Goal: Complete application form

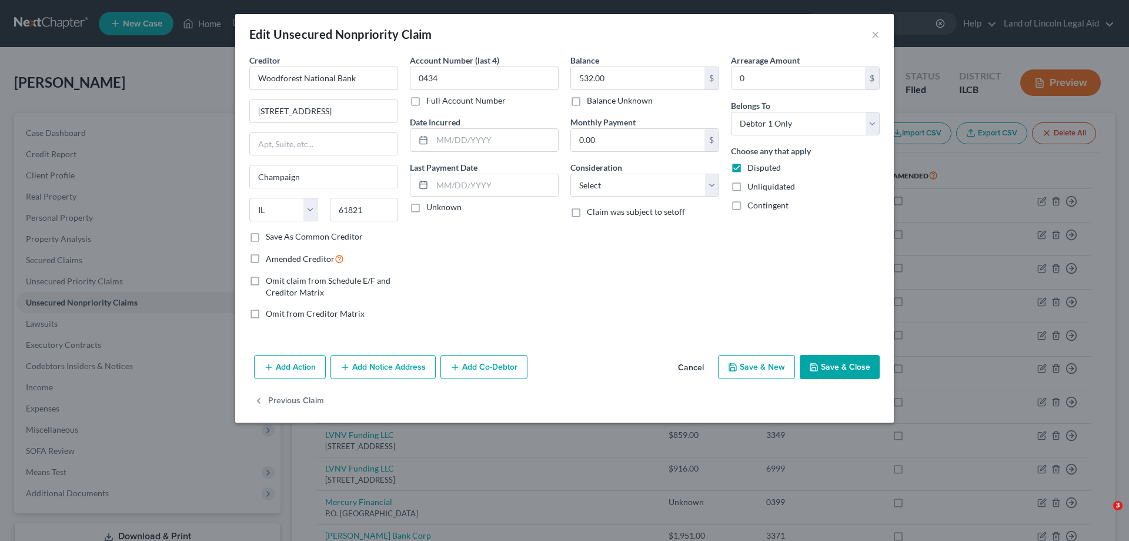
select select "14"
select select "0"
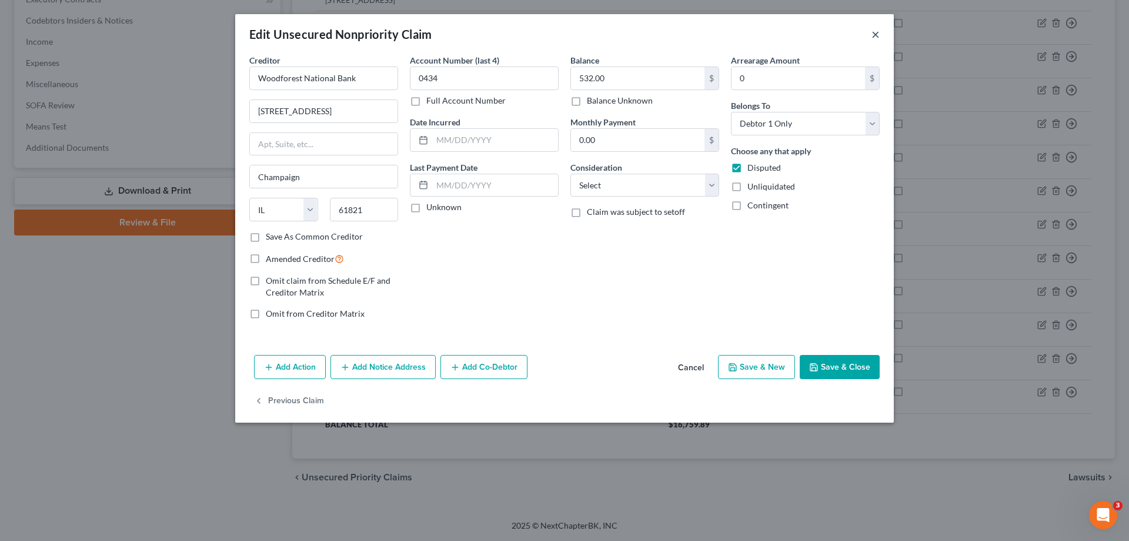
click at [872, 31] on button "×" at bounding box center [876, 34] width 8 height 14
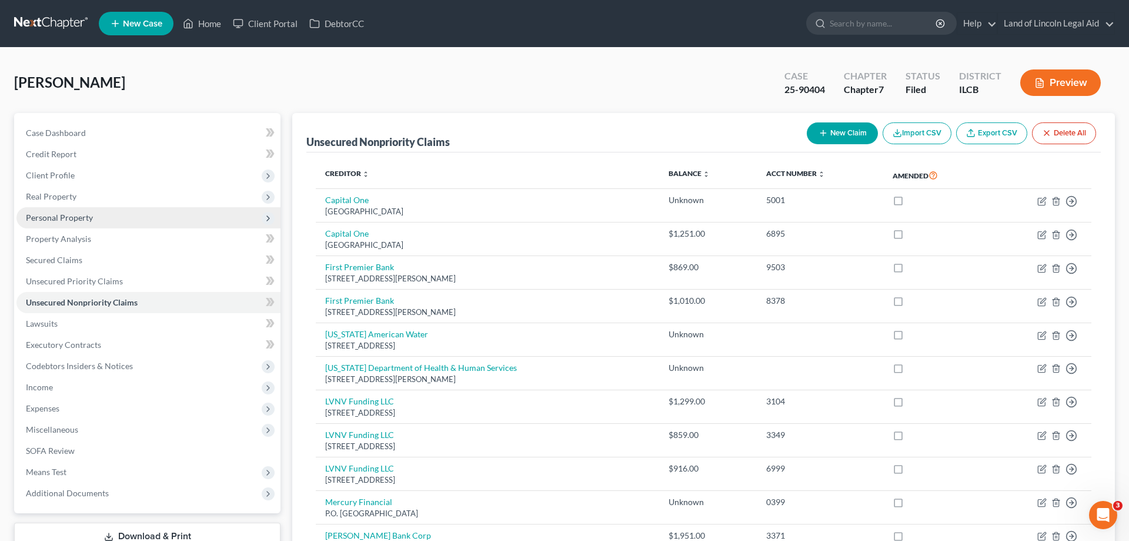
click at [69, 215] on span "Personal Property" at bounding box center [59, 217] width 67 height 10
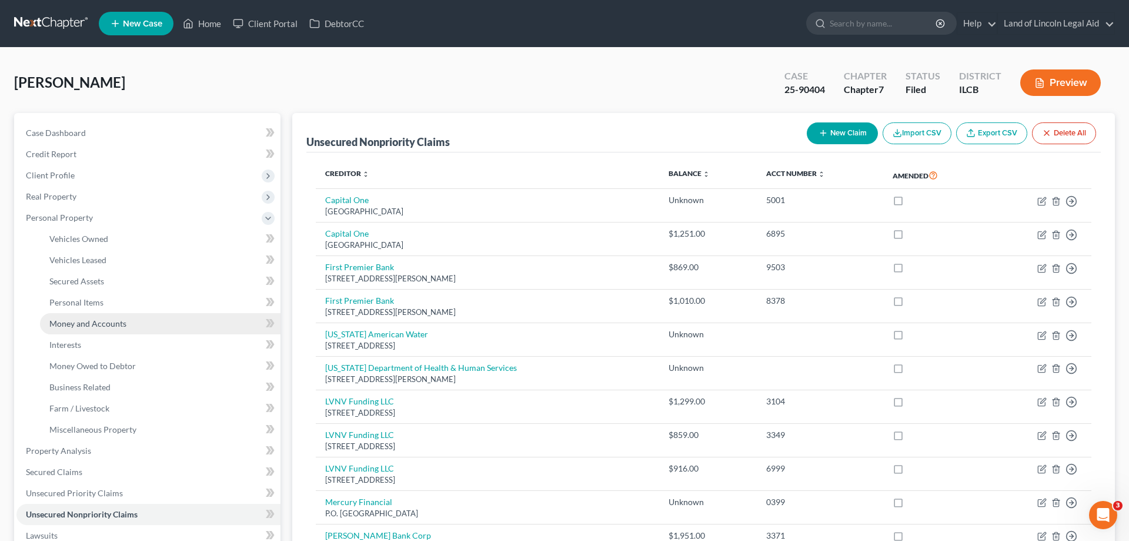
click at [85, 327] on span "Money and Accounts" at bounding box center [87, 323] width 77 height 10
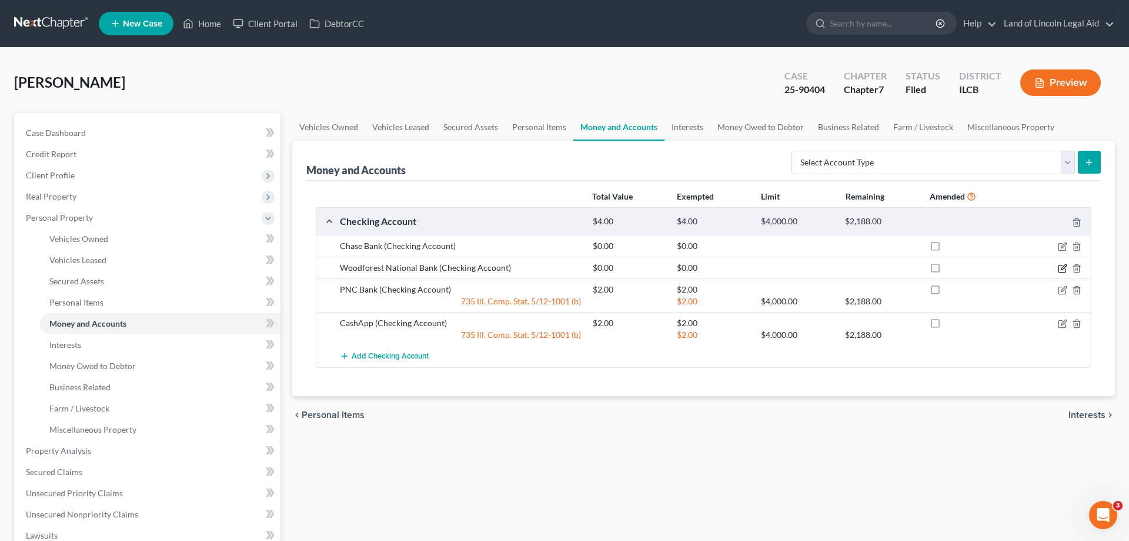
click at [1060, 268] on icon "button" at bounding box center [1062, 267] width 9 height 9
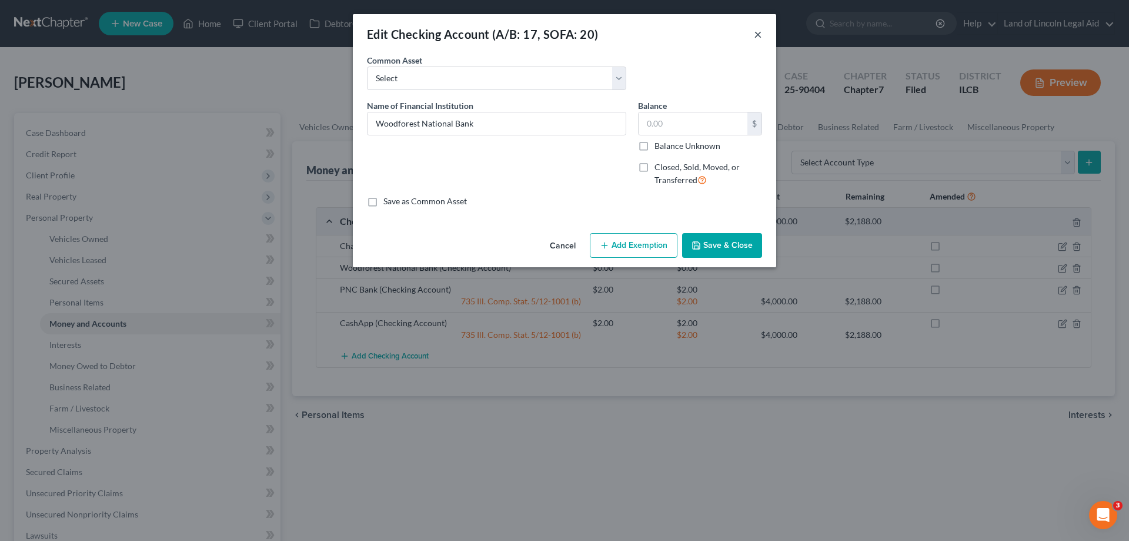
click at [759, 35] on button "×" at bounding box center [758, 34] width 8 height 14
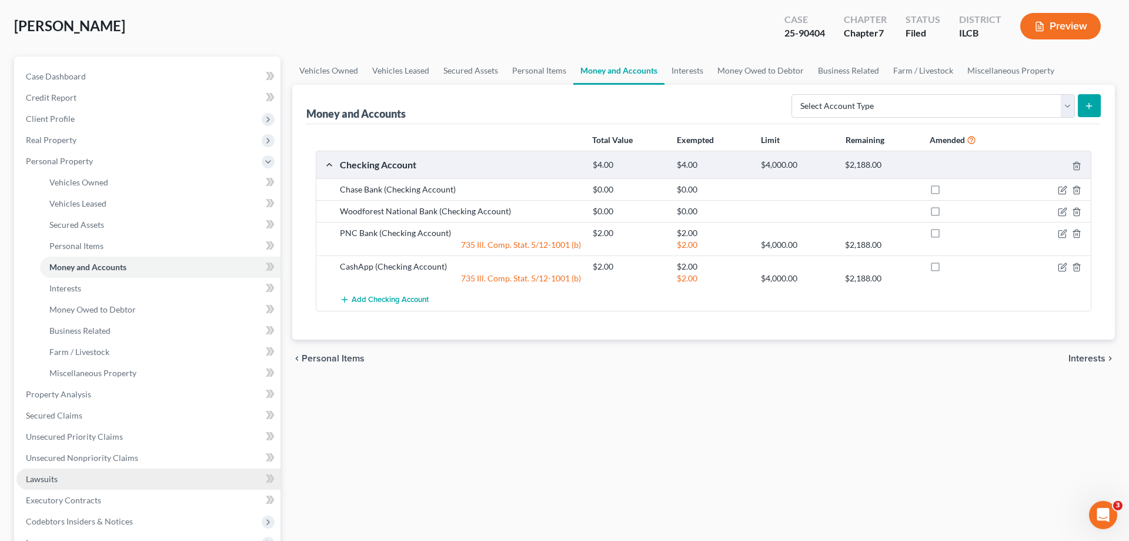
scroll to position [120, 0]
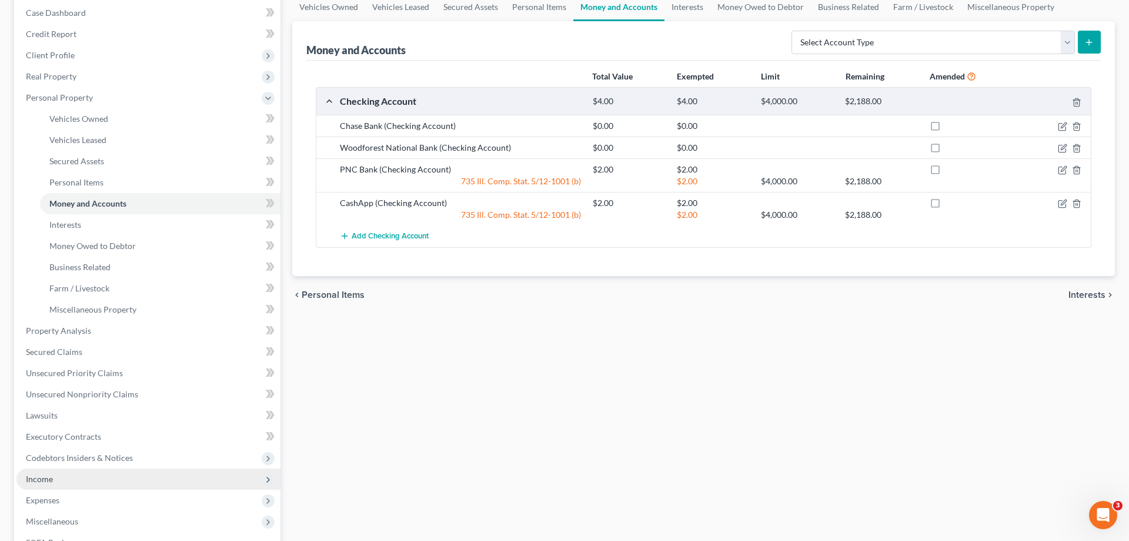
click at [85, 476] on span "Income" at bounding box center [148, 478] width 264 height 21
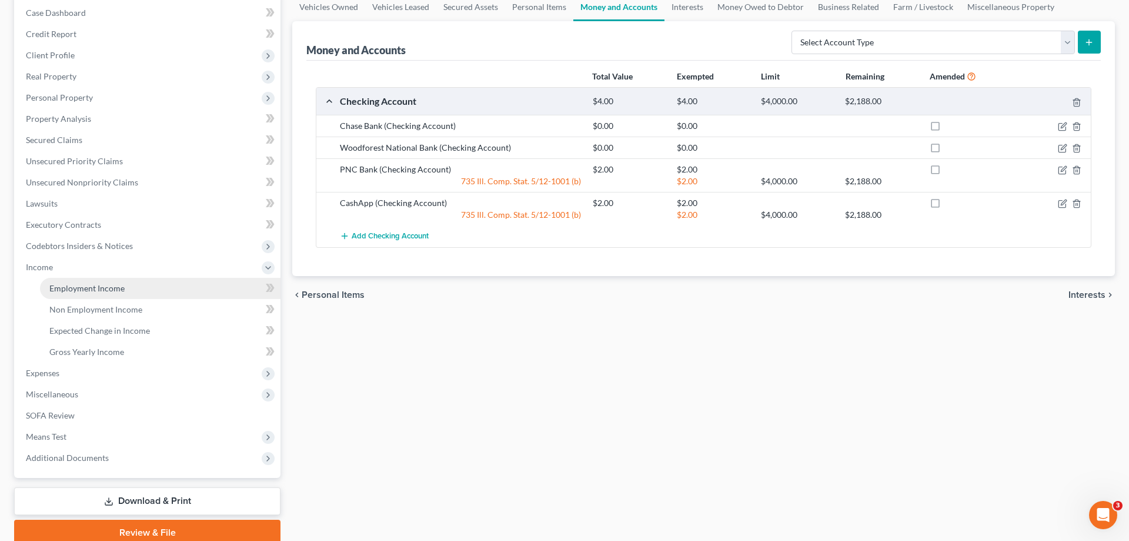
click at [66, 288] on span "Employment Income" at bounding box center [86, 288] width 75 height 10
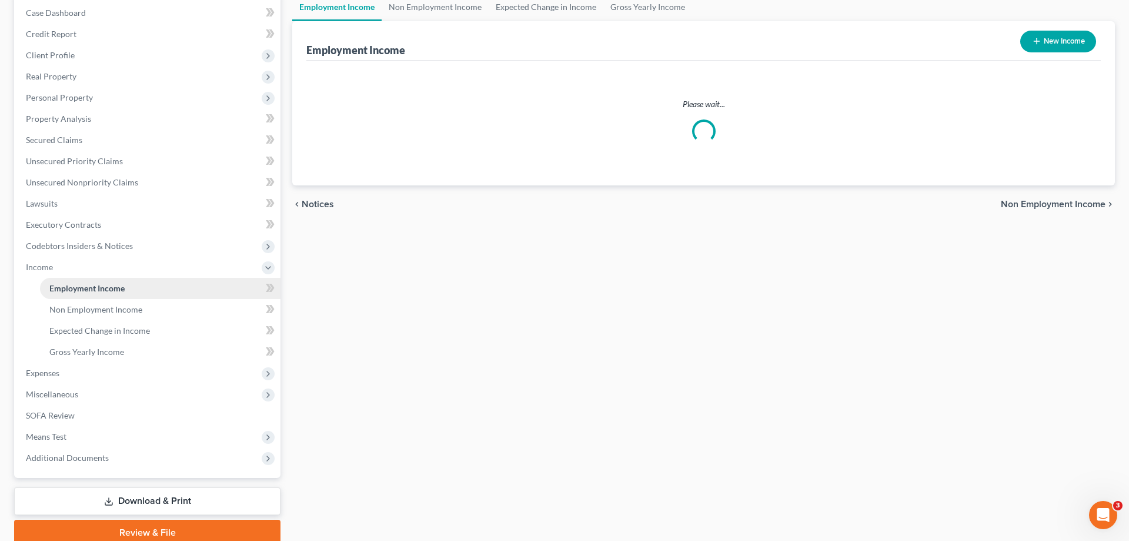
scroll to position [116, 0]
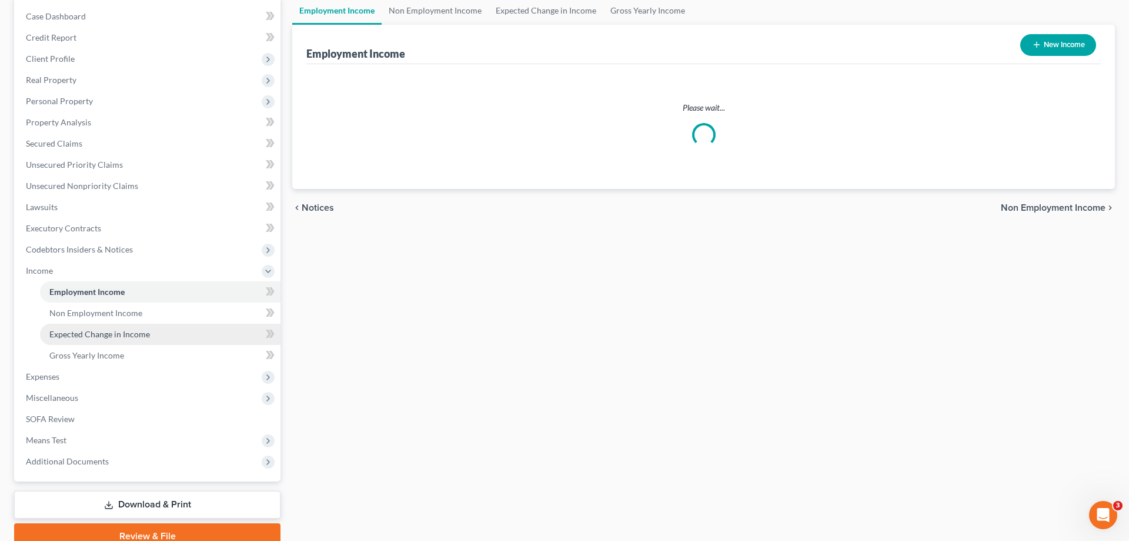
click at [108, 285] on link "Employment Income" at bounding box center [160, 291] width 241 height 21
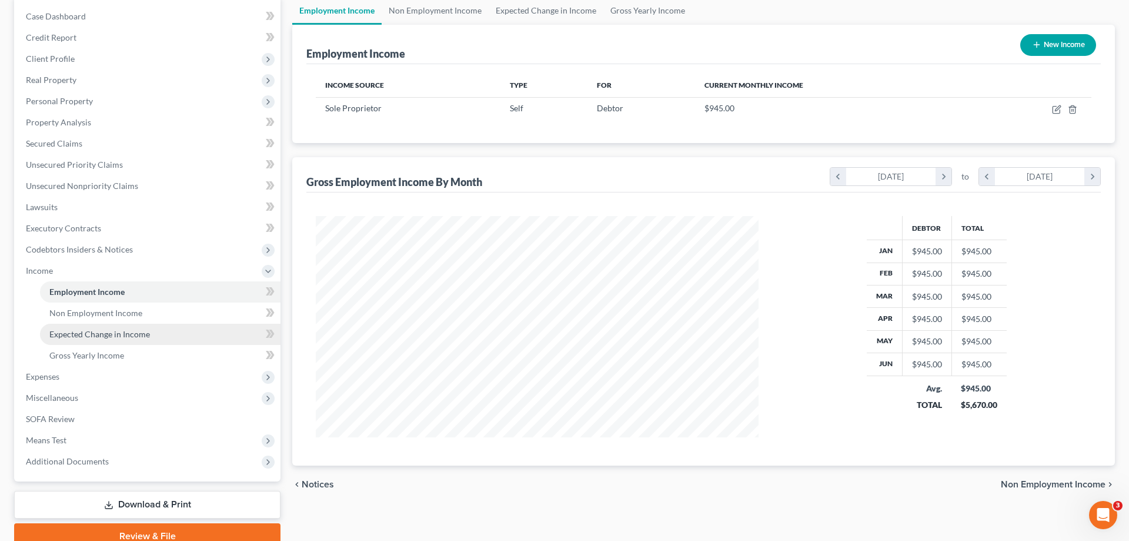
scroll to position [221, 466]
click at [100, 308] on span "Non Employment Income" at bounding box center [95, 313] width 93 height 10
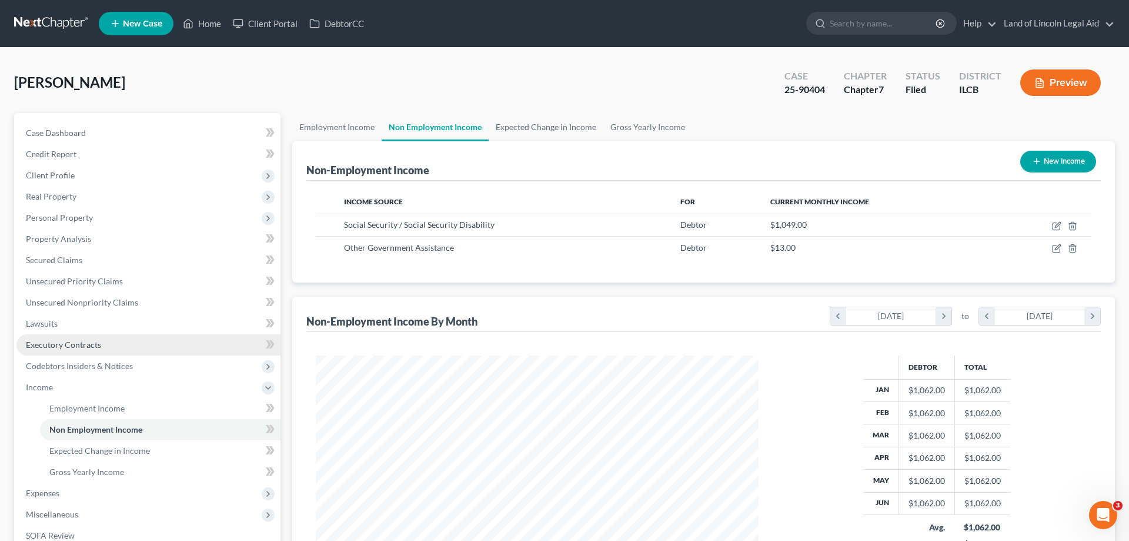
scroll to position [221, 466]
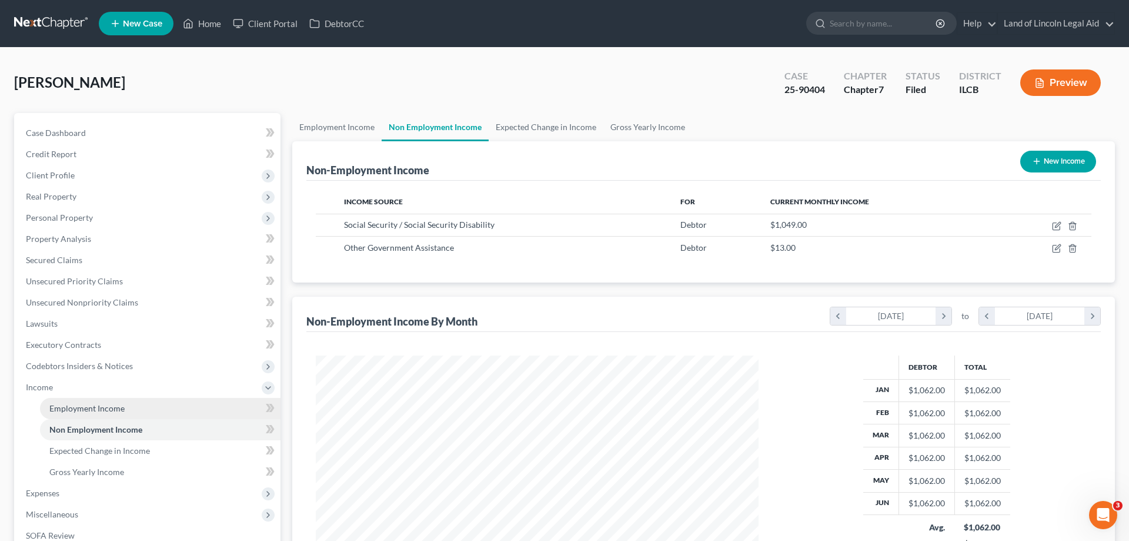
click at [128, 405] on link "Employment Income" at bounding box center [160, 408] width 241 height 21
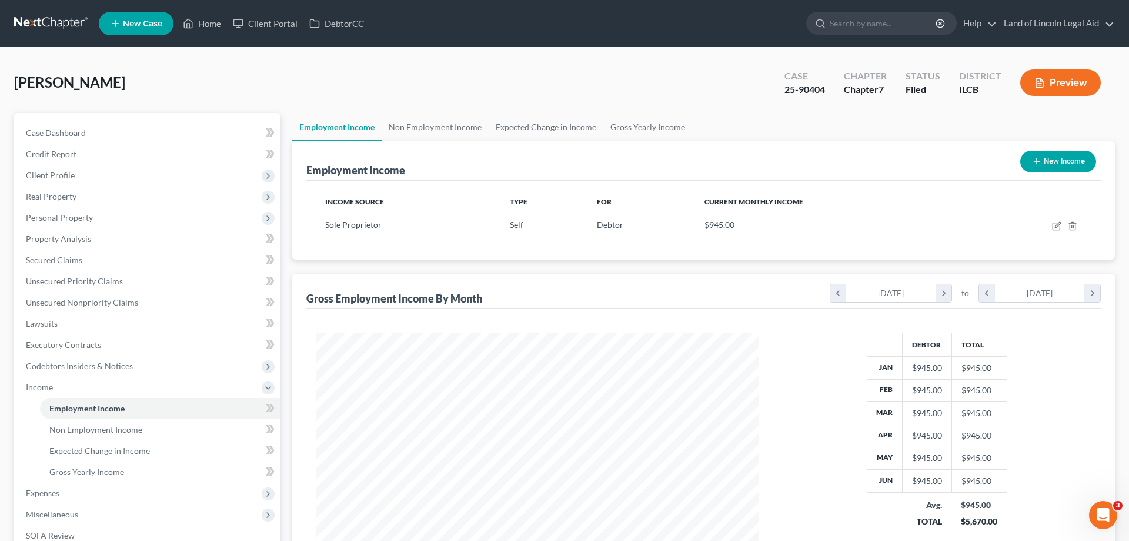
scroll to position [221, 466]
click at [1053, 225] on icon "button" at bounding box center [1056, 226] width 7 height 7
select select "1"
select select "14"
select select "0"
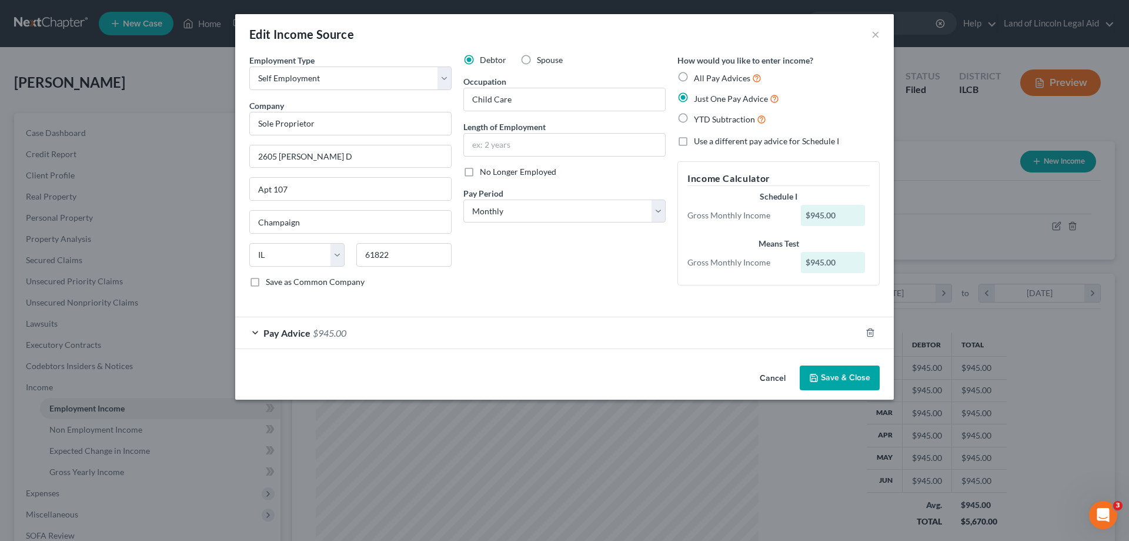
click at [770, 371] on button "Cancel" at bounding box center [773, 378] width 45 height 24
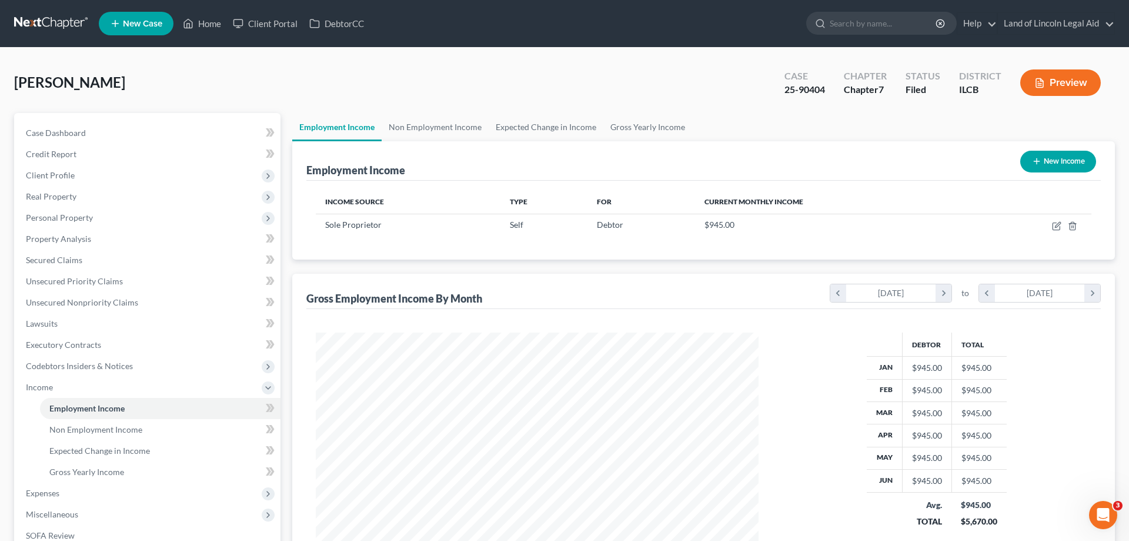
scroll to position [60, 0]
